Goal: Task Accomplishment & Management: Manage account settings

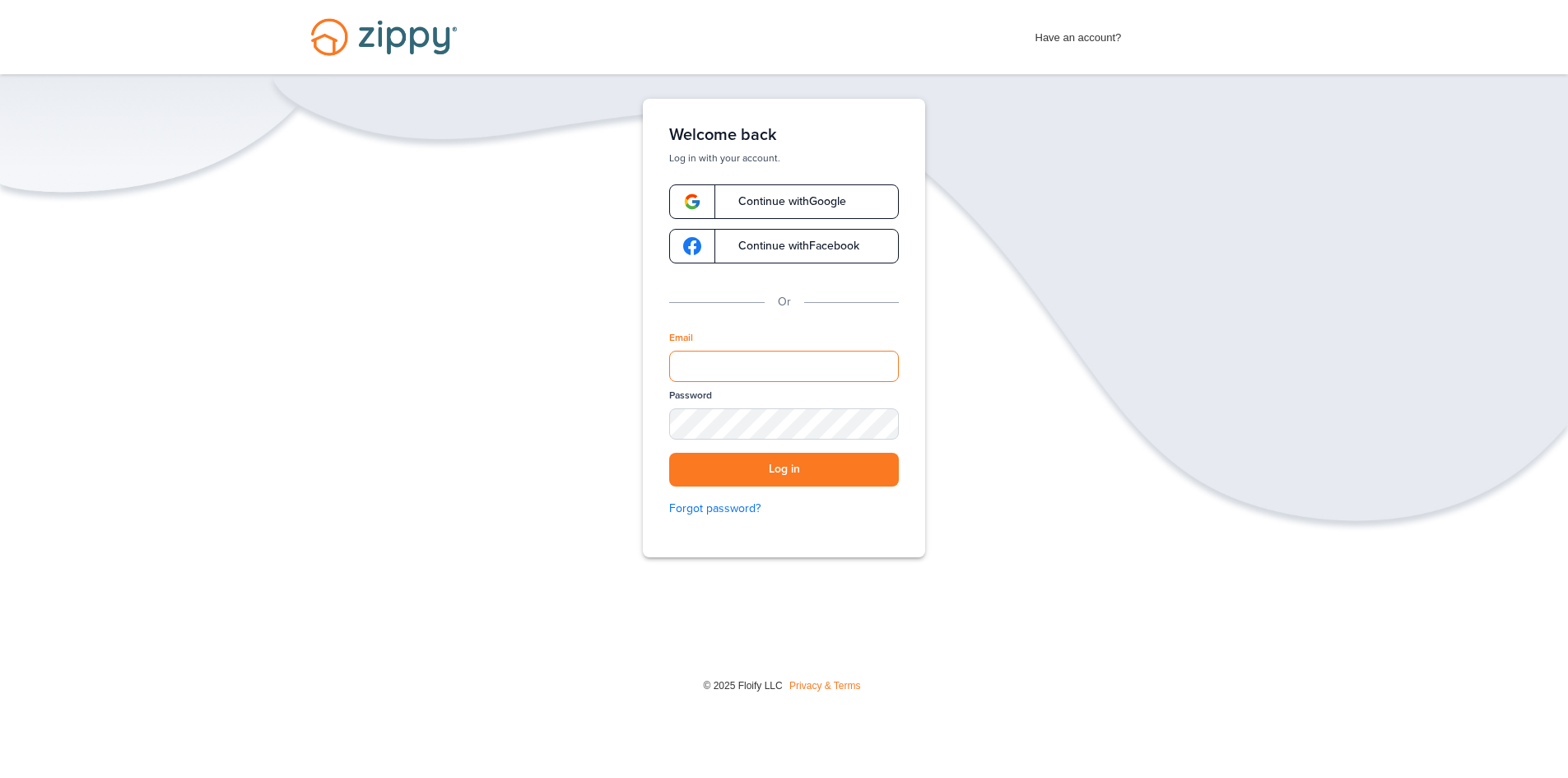
click at [854, 360] on input "Email" at bounding box center [784, 366] width 230 height 32
type input "**********"
click at [894, 423] on div "SHOW" at bounding box center [878, 425] width 37 height 15
click at [894, 423] on div "HIDE" at bounding box center [878, 425] width 37 height 15
click at [871, 457] on button "Log in" at bounding box center [784, 469] width 230 height 34
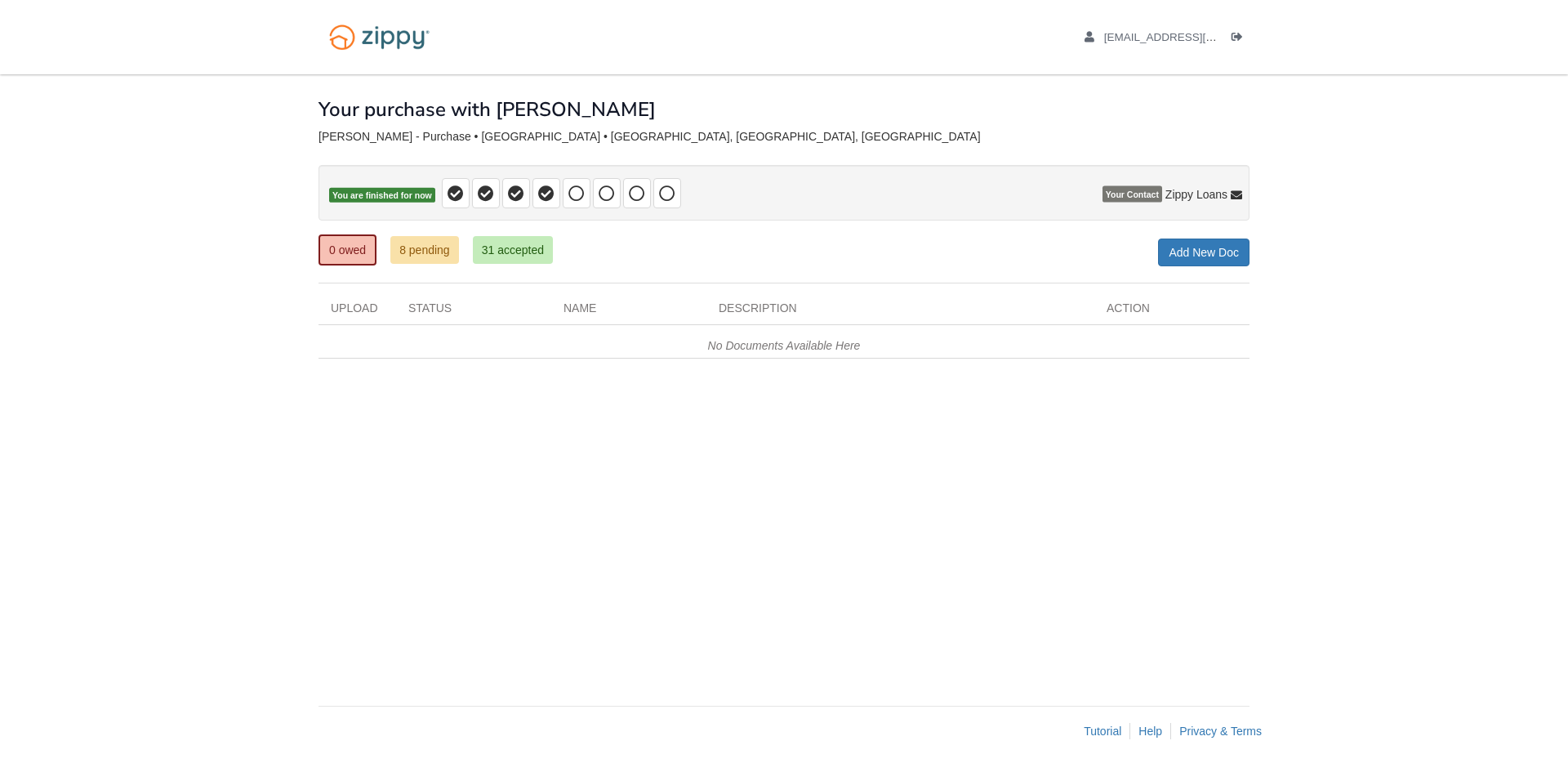
drag, startPoint x: 0, startPoint y: 0, endPoint x: 1387, endPoint y: 311, distance: 1421.4
click at [1387, 311] on body "[EMAIL_ADDRESS][DOMAIN_NAME] Logout" at bounding box center [784, 386] width 1568 height 772
click at [1239, 31] on icon "Log out" at bounding box center [1237, 37] width 11 height 11
